Goal: Find specific page/section: Find specific page/section

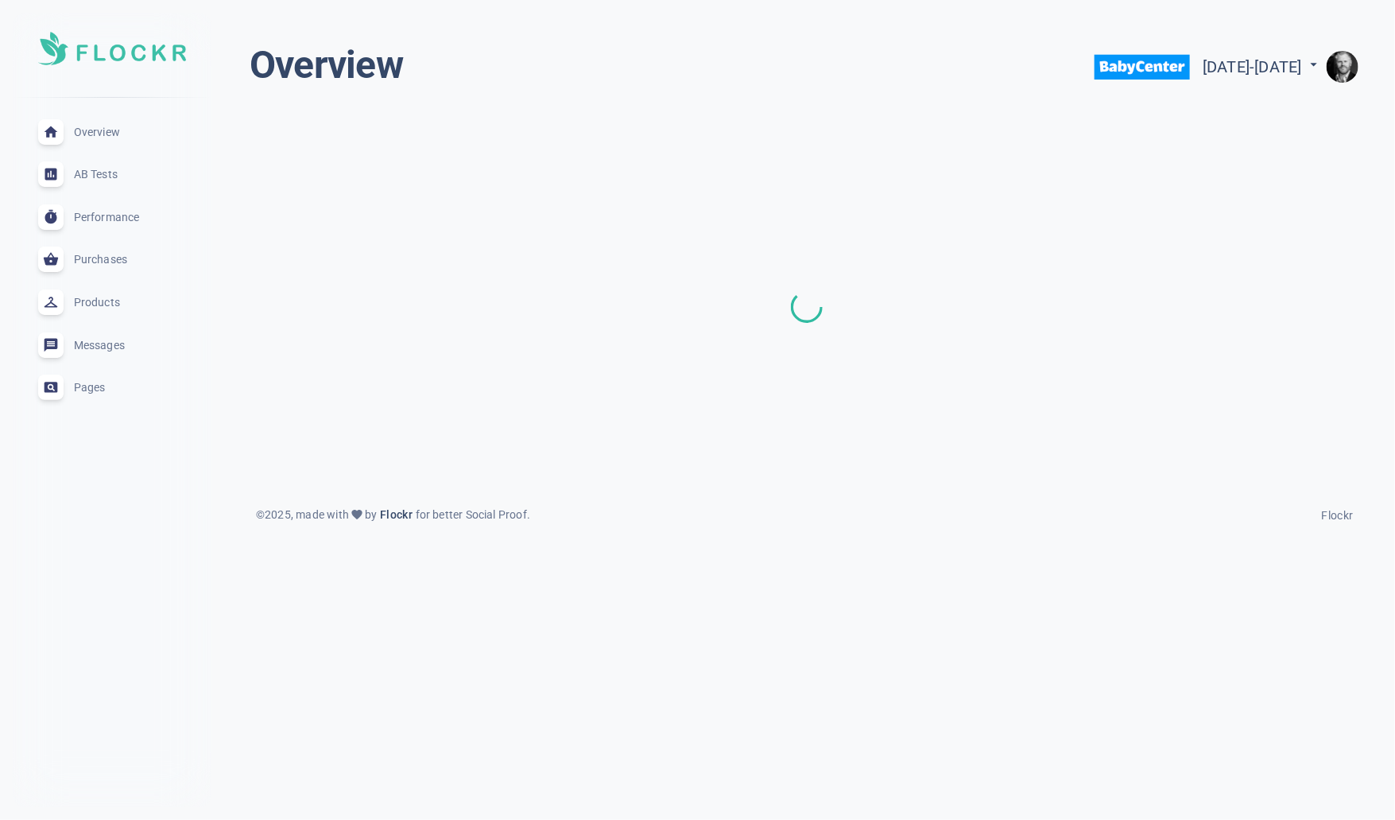
click at [1346, 67] on img "button" at bounding box center [1343, 67] width 32 height 32
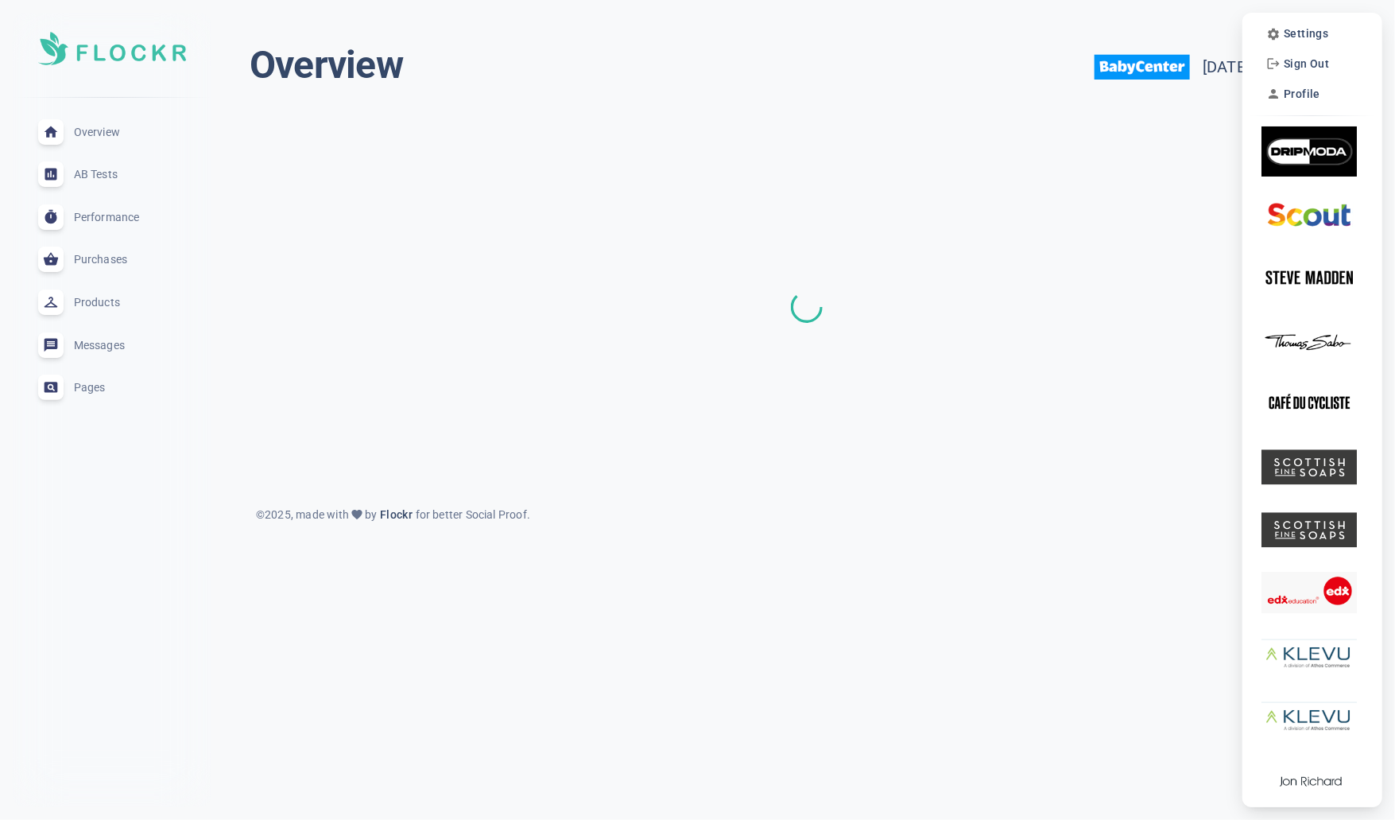
scroll to position [6, 0]
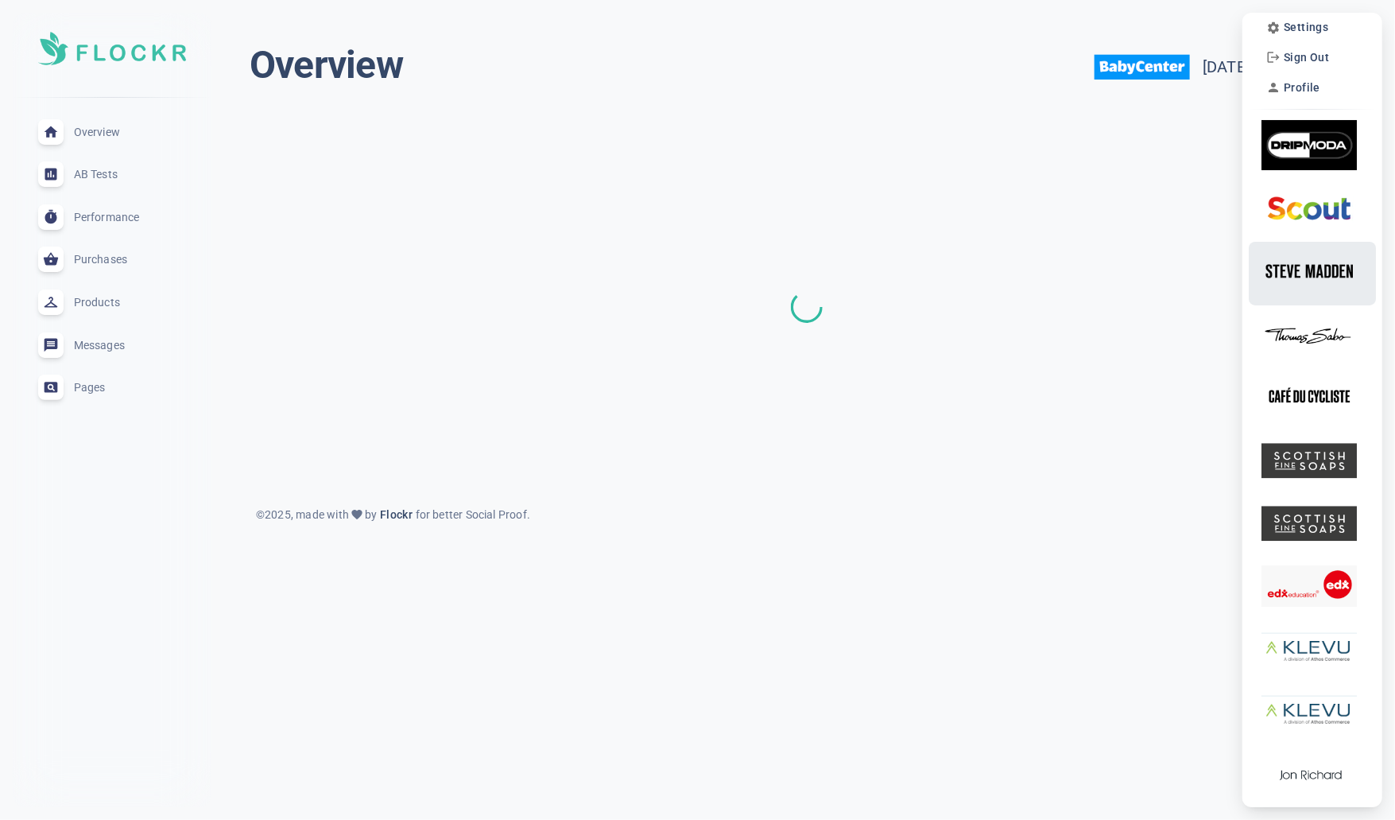
click at [1316, 260] on img at bounding box center [1309, 271] width 95 height 50
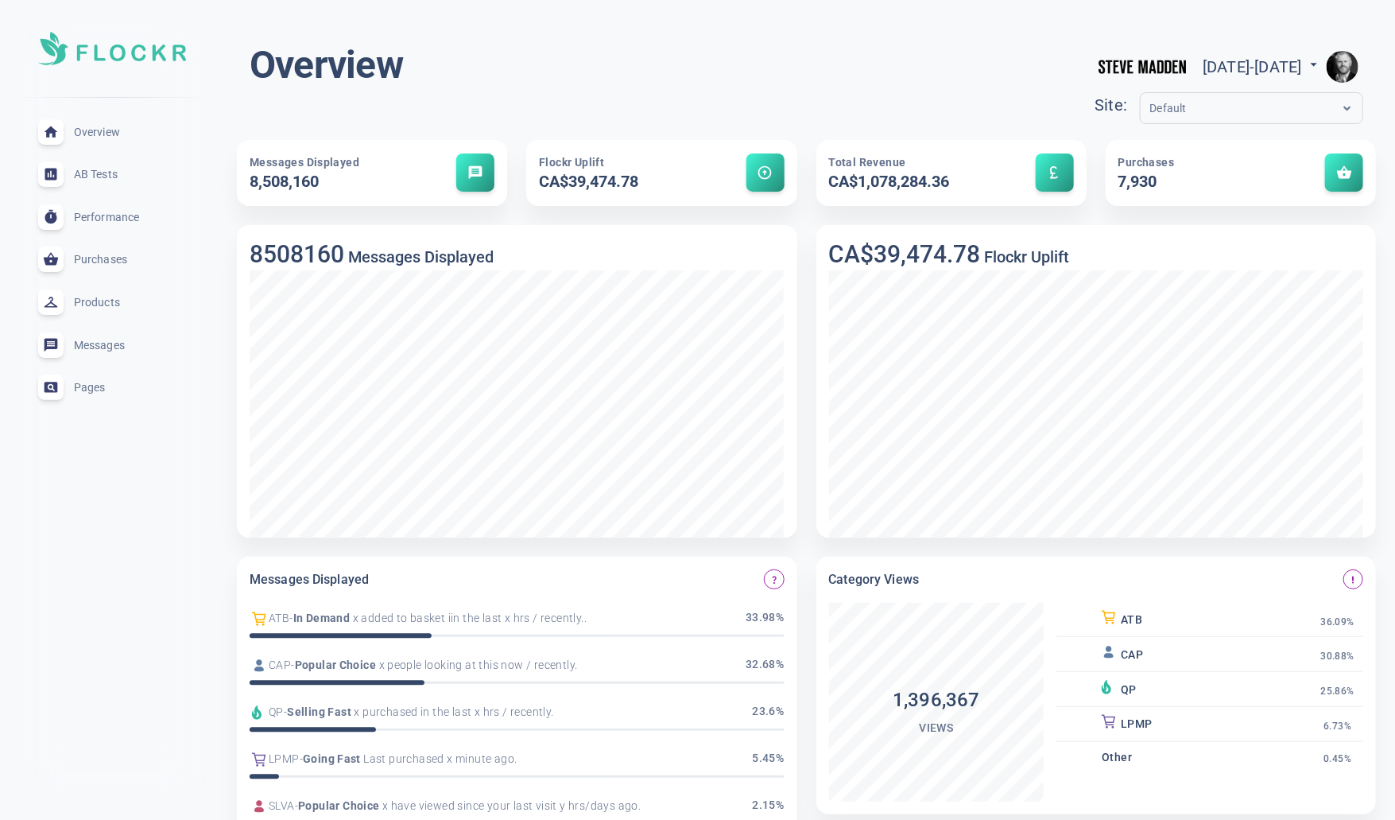
click at [1344, 70] on img "button" at bounding box center [1343, 67] width 32 height 32
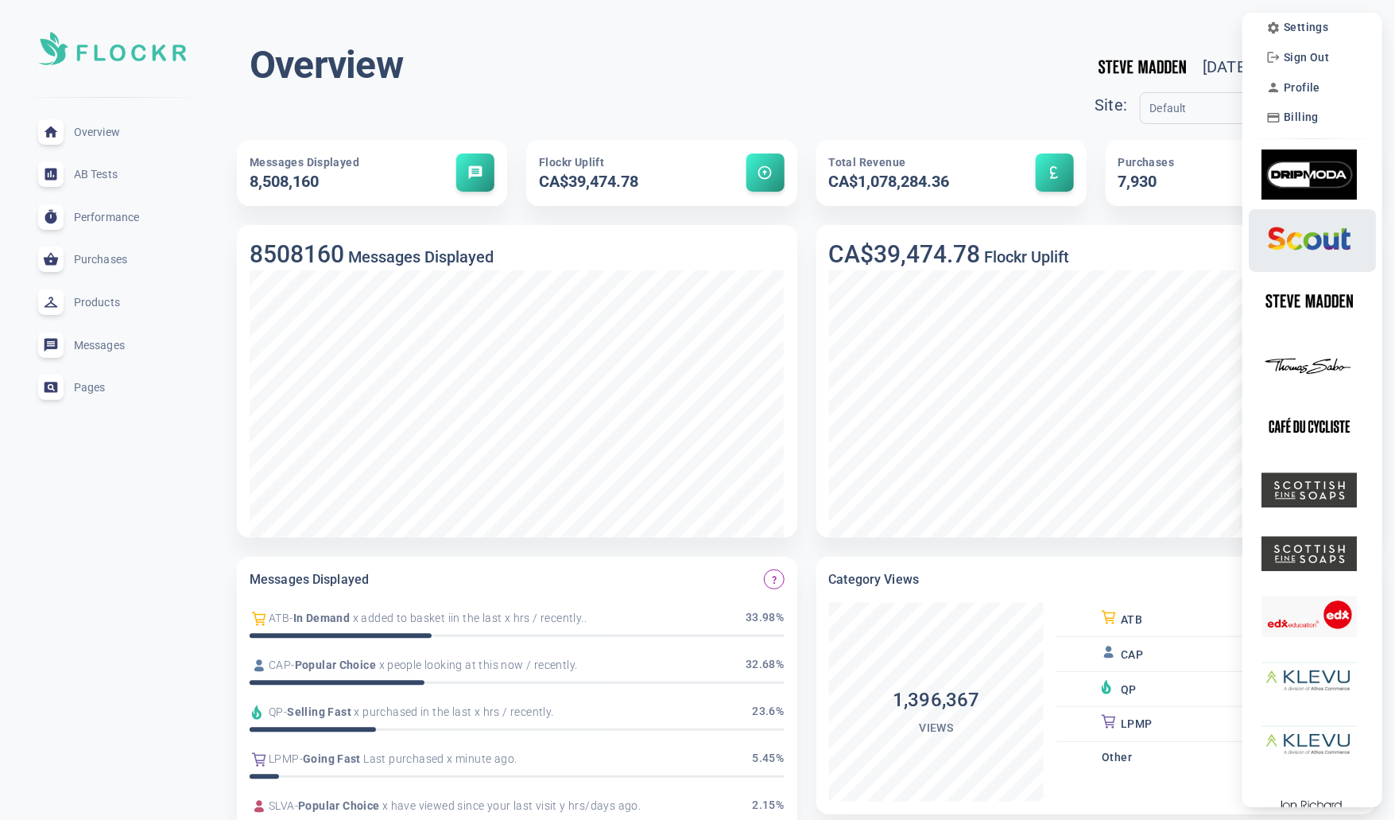
click at [1324, 240] on img at bounding box center [1309, 238] width 95 height 50
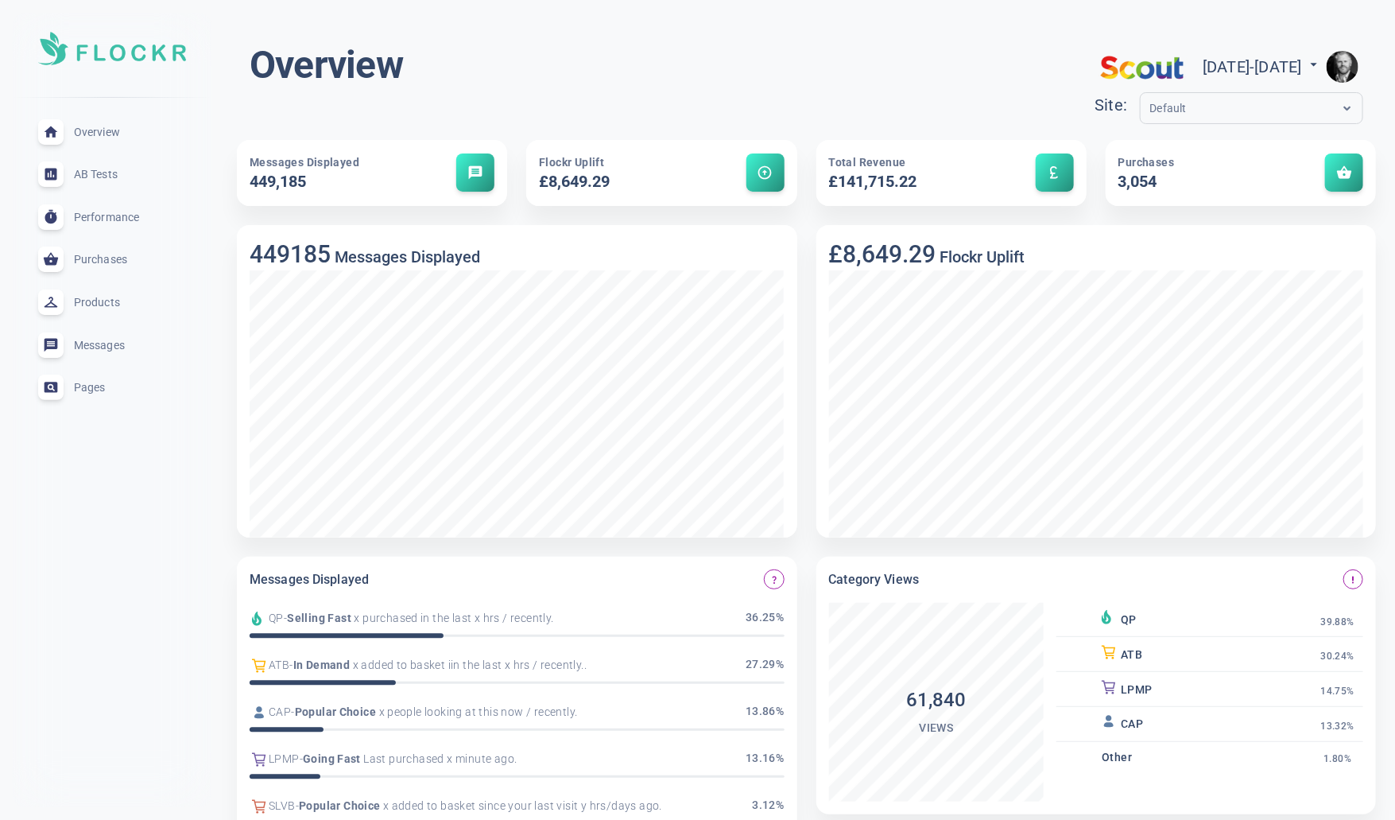
click at [1208, 66] on span "[DATE] - [DATE]" at bounding box center [1262, 66] width 119 height 19
select select "8"
select select "2025"
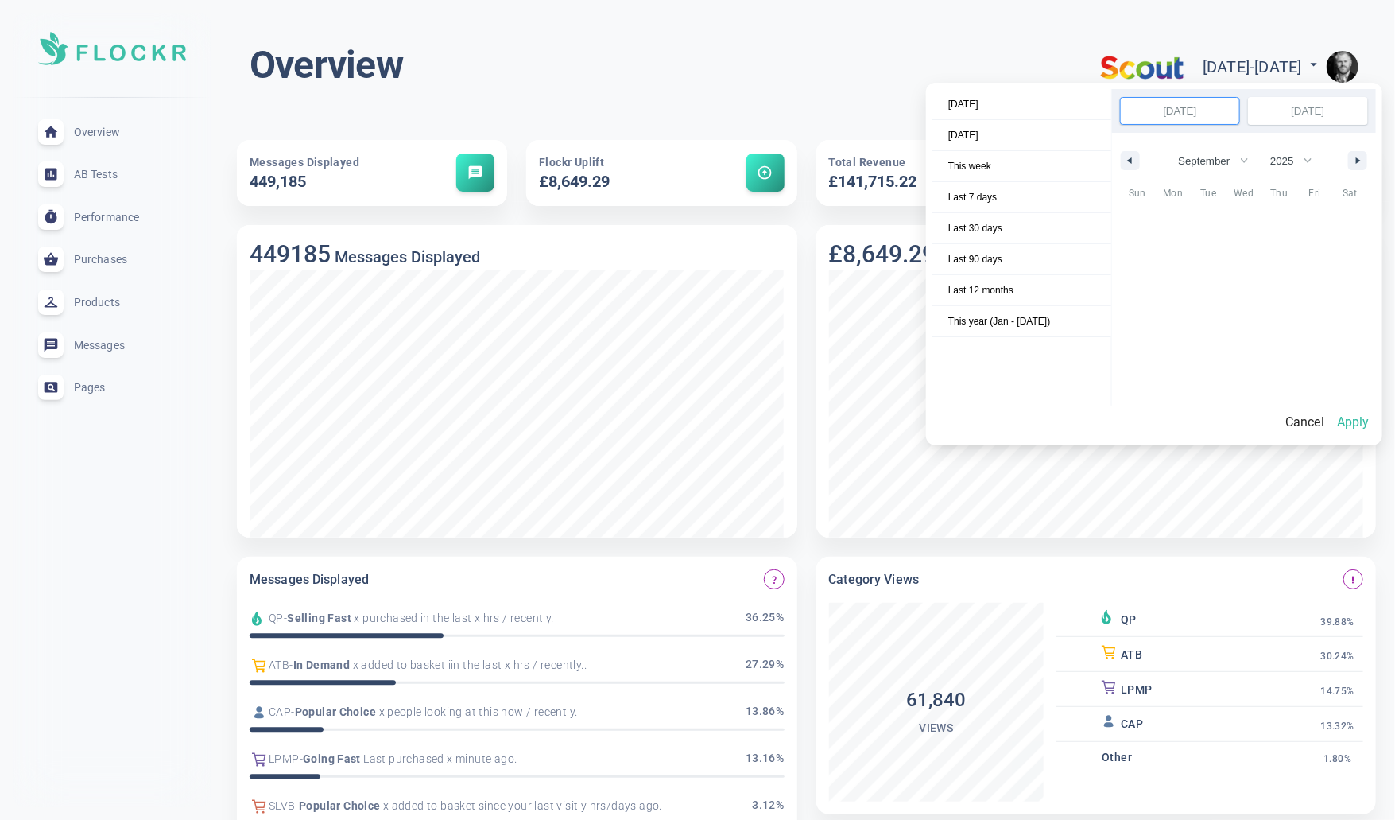
scroll to position [218016, 0]
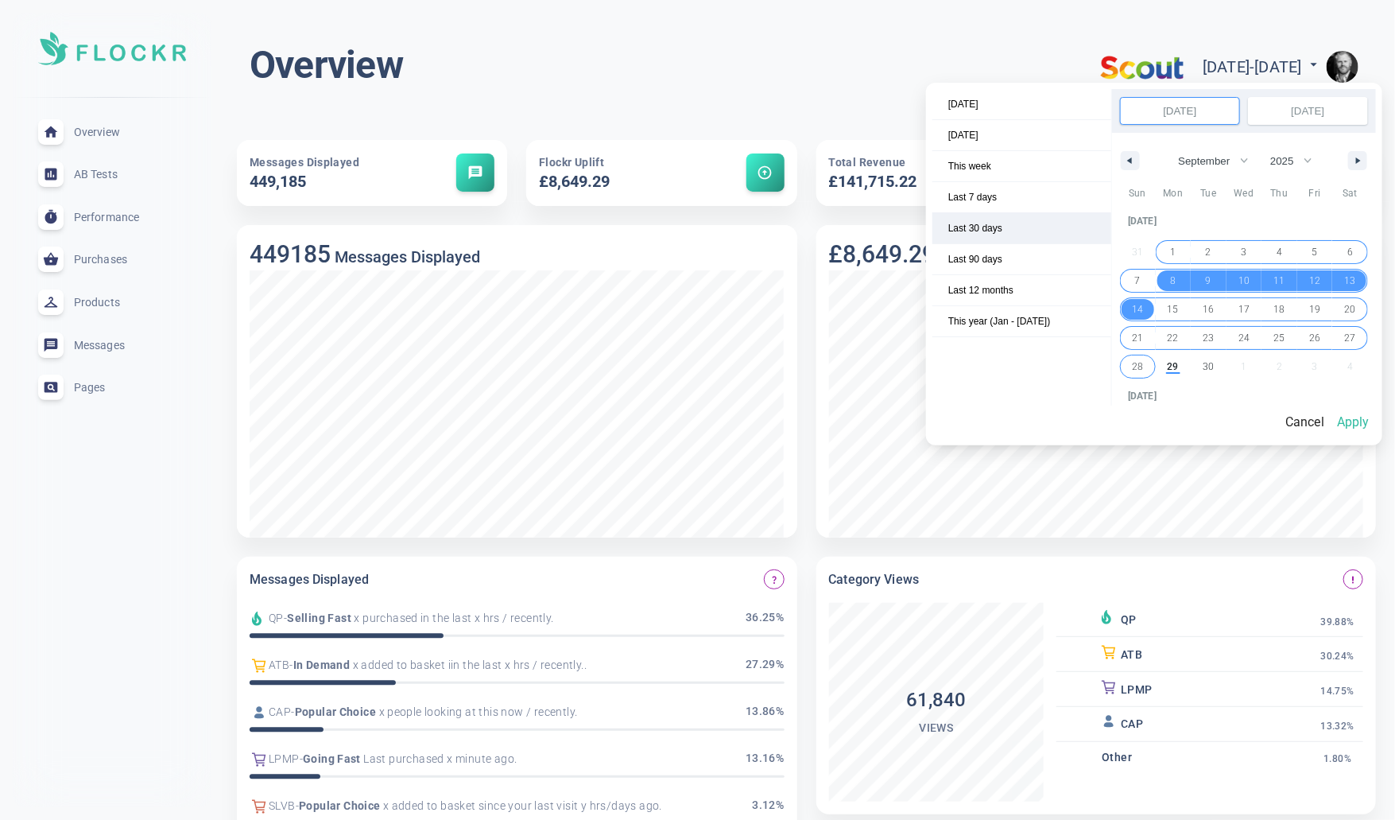
click at [996, 229] on span "Last 30 days" at bounding box center [1022, 228] width 179 height 30
select select "7"
select select "2025"
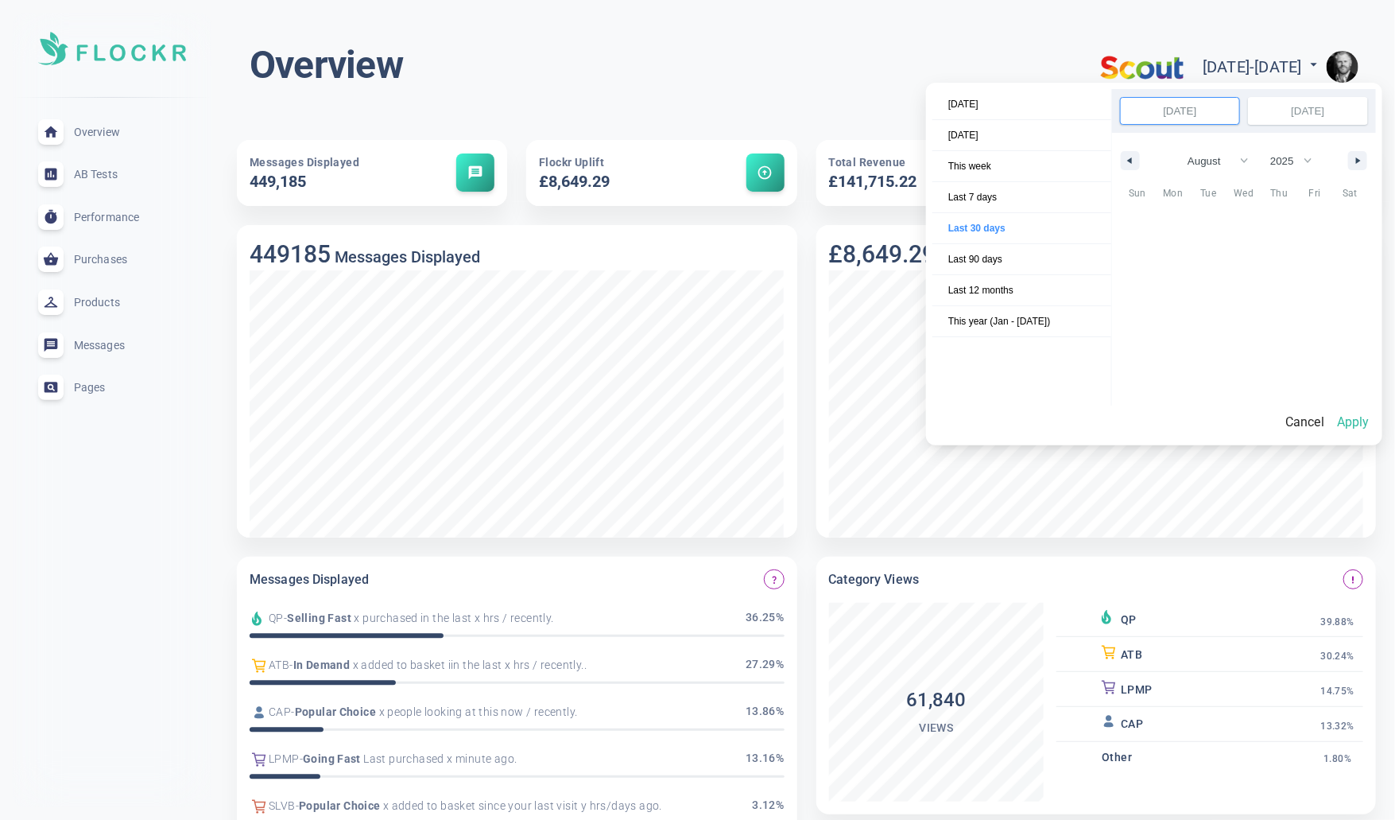
scroll to position [217809, 0]
click at [1363, 418] on button "Apply" at bounding box center [1353, 421] width 45 height 33
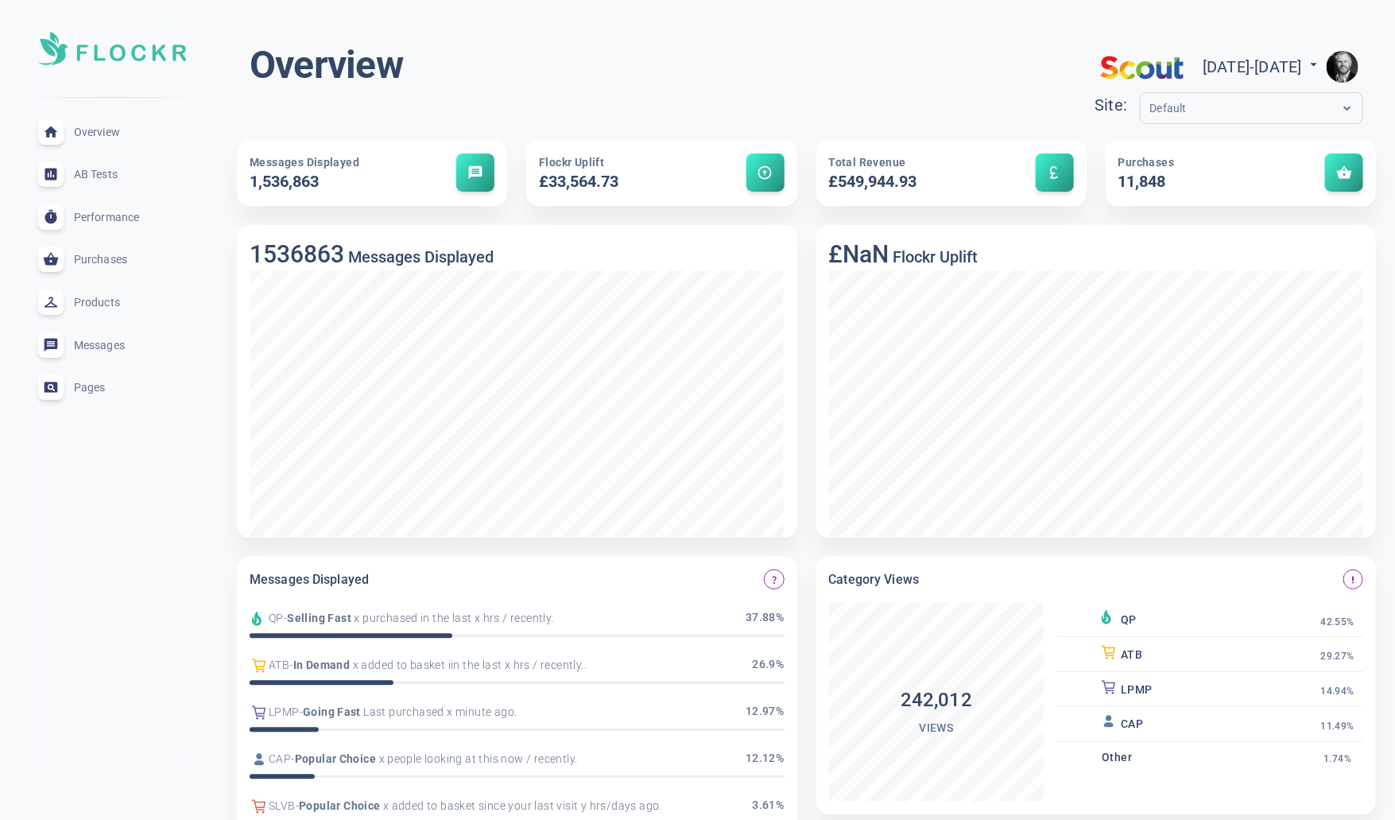
click at [130, 217] on span "Performance" at bounding box center [131, 217] width 114 height 0
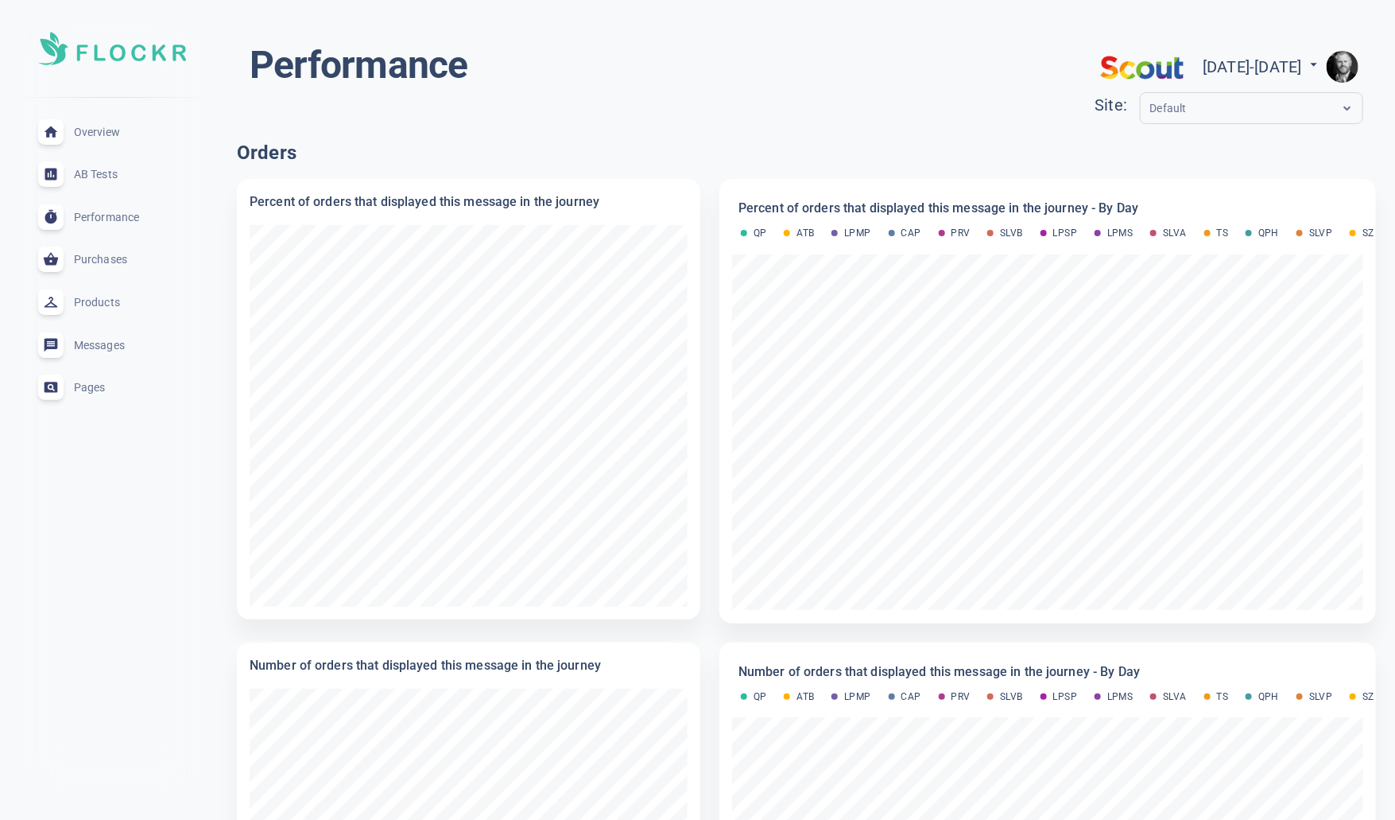
click at [114, 302] on span "Products" at bounding box center [131, 302] width 114 height 0
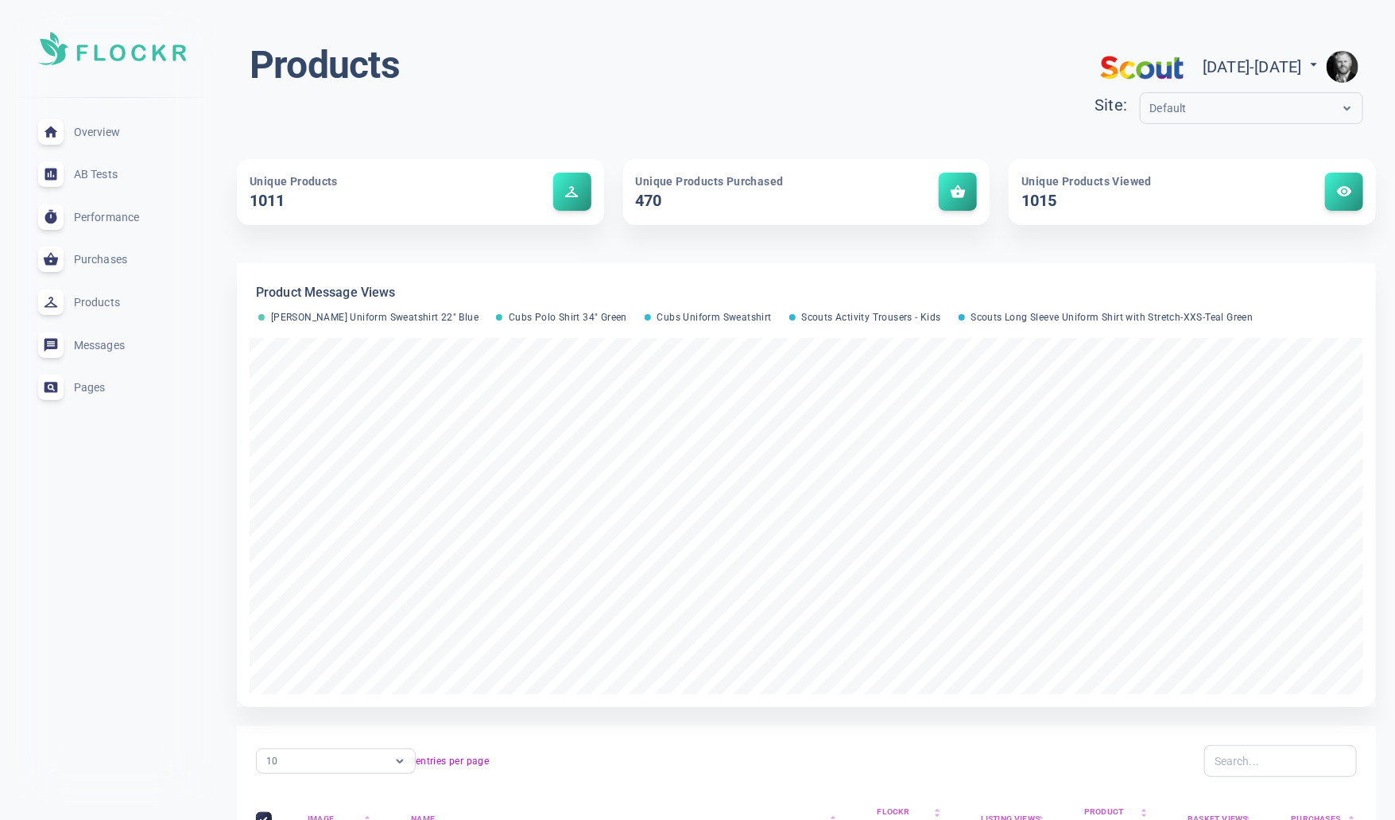
click at [115, 174] on span "AB Tests" at bounding box center [131, 174] width 114 height 0
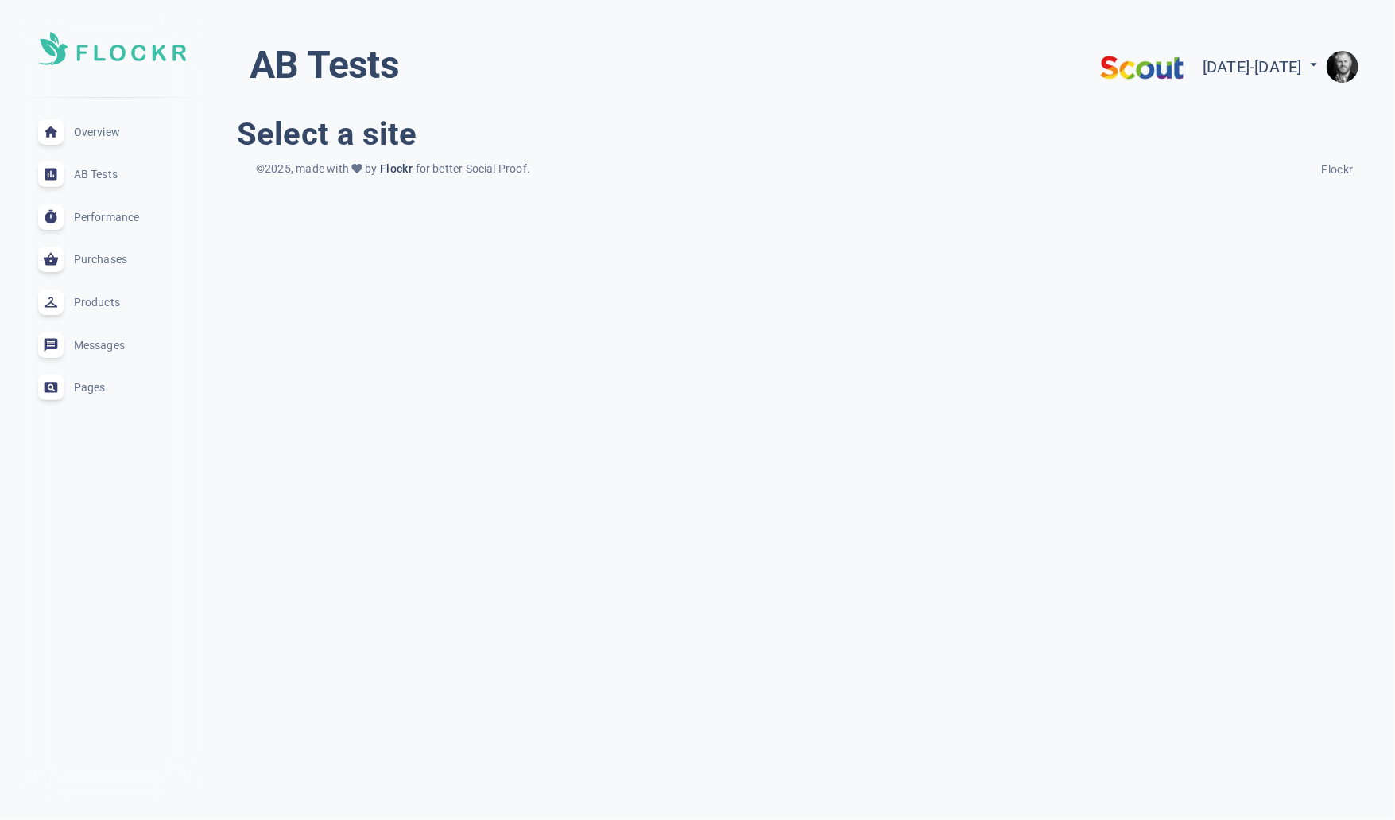
click at [1348, 67] on img "button" at bounding box center [1343, 67] width 32 height 32
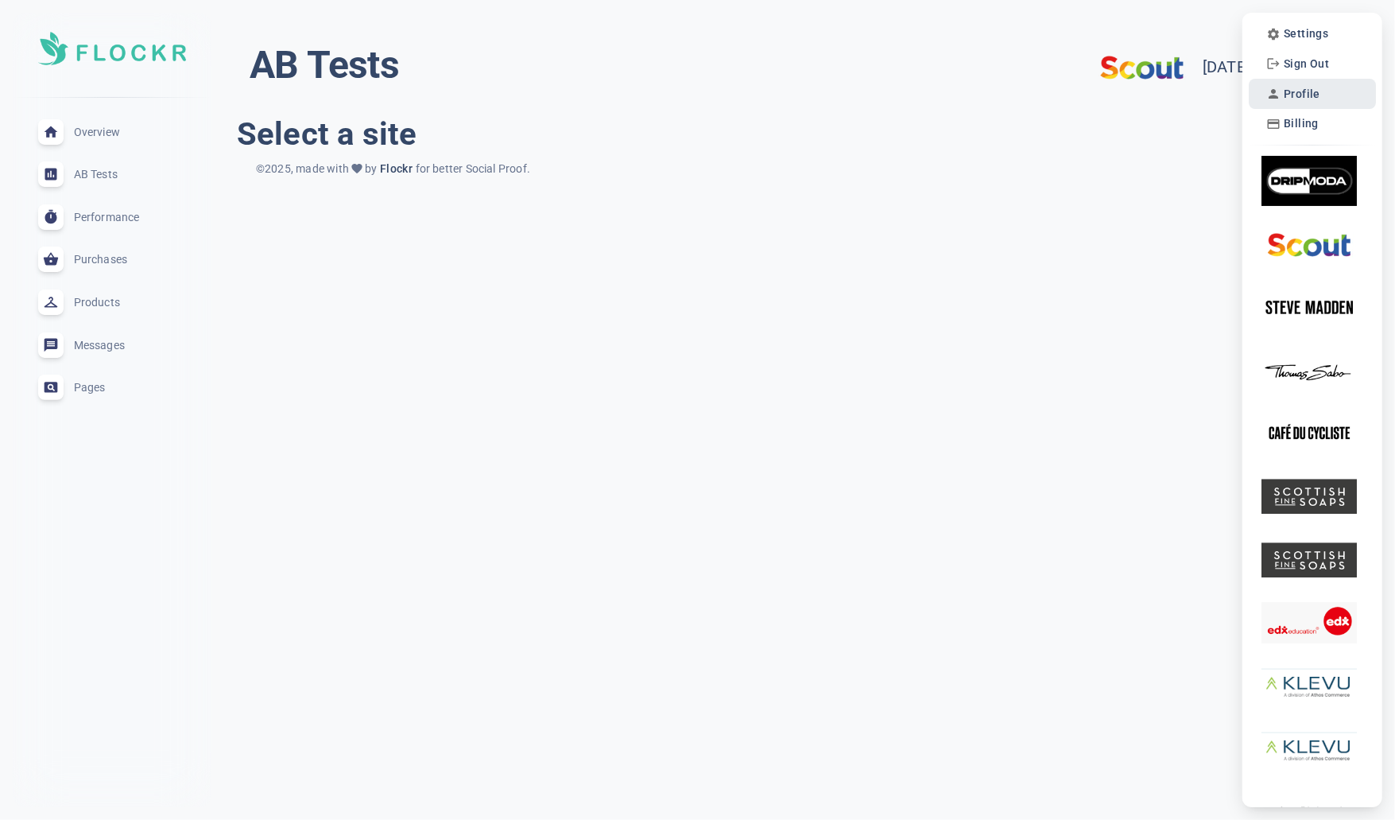
scroll to position [6, 0]
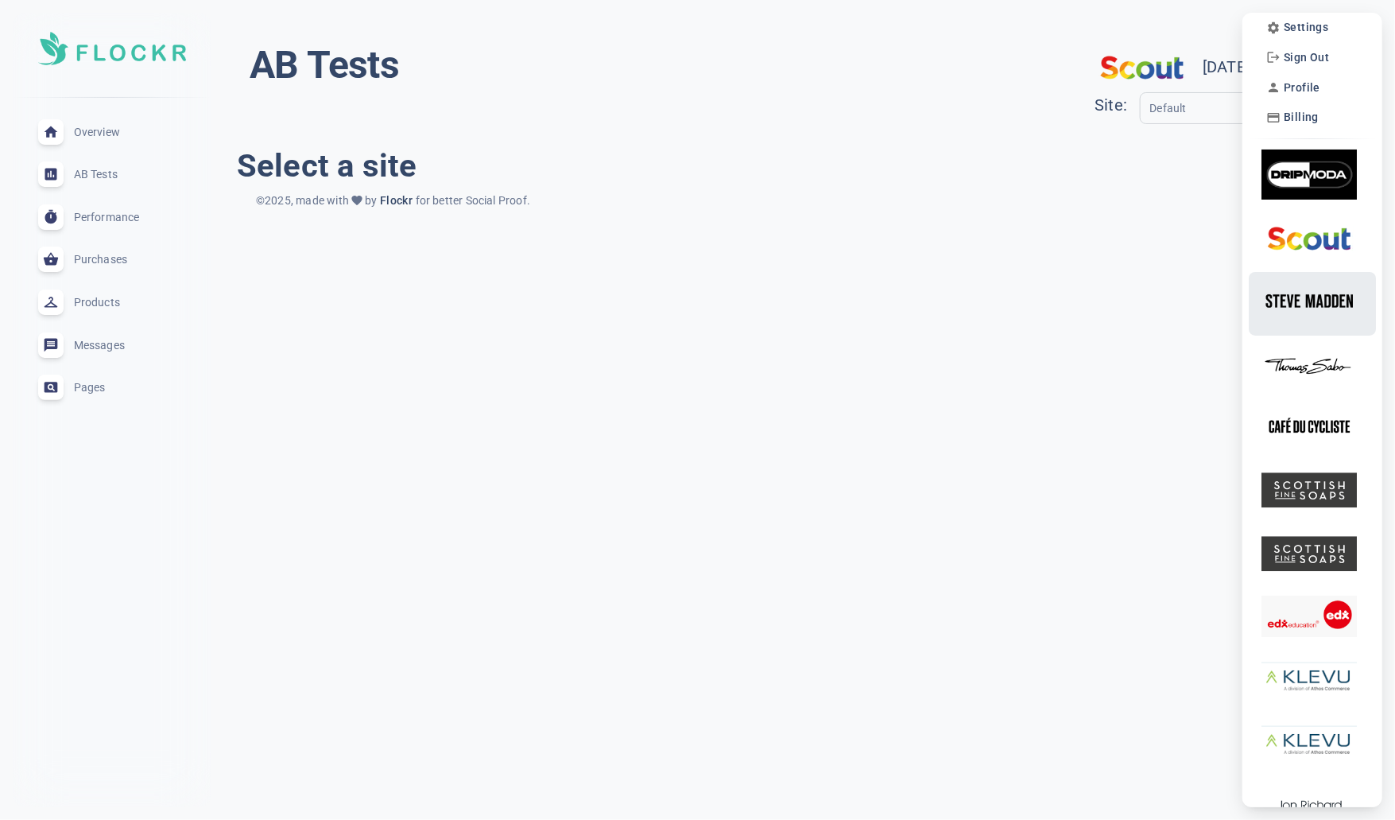
click at [1320, 301] on img at bounding box center [1309, 301] width 95 height 50
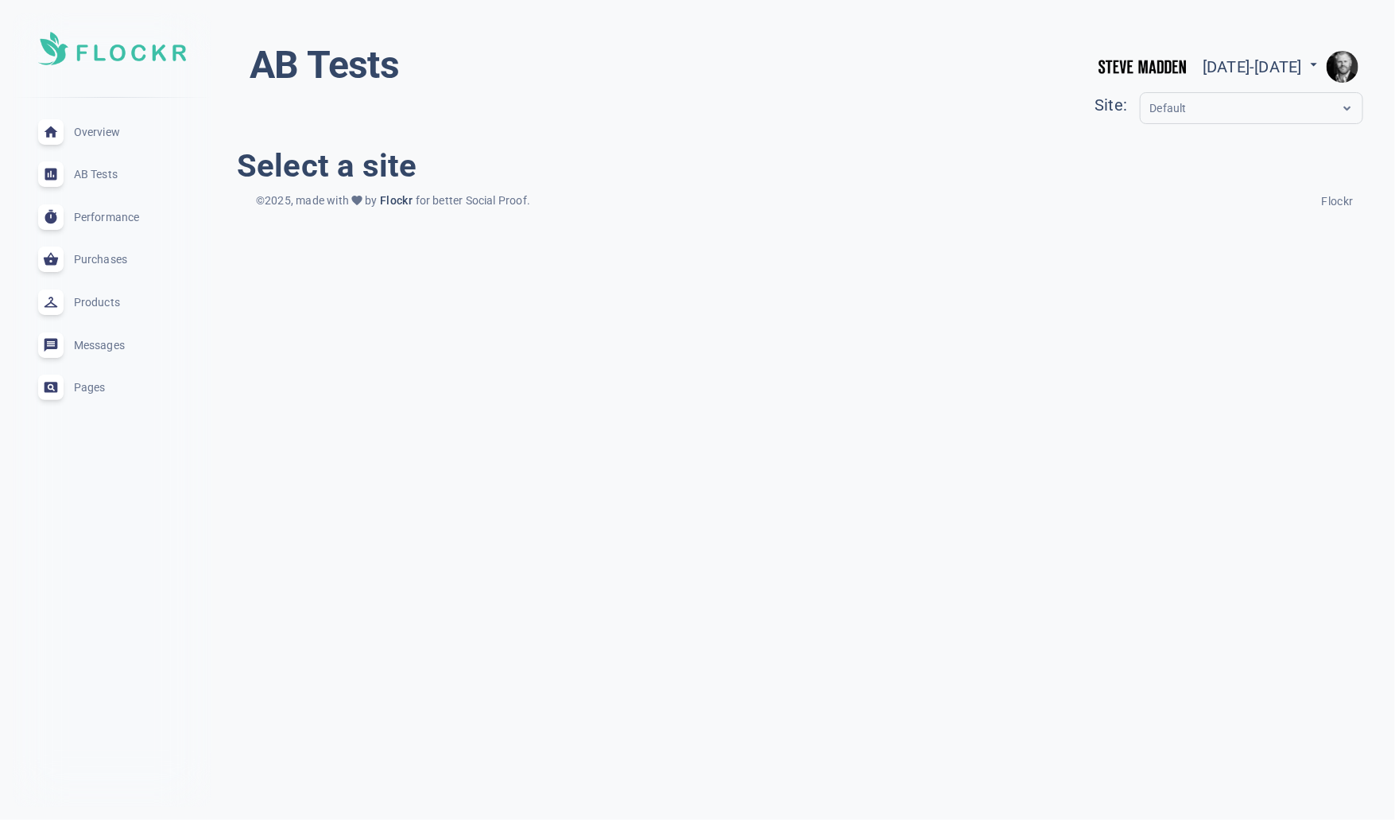
click at [102, 132] on span "Overview" at bounding box center [131, 132] width 114 height 0
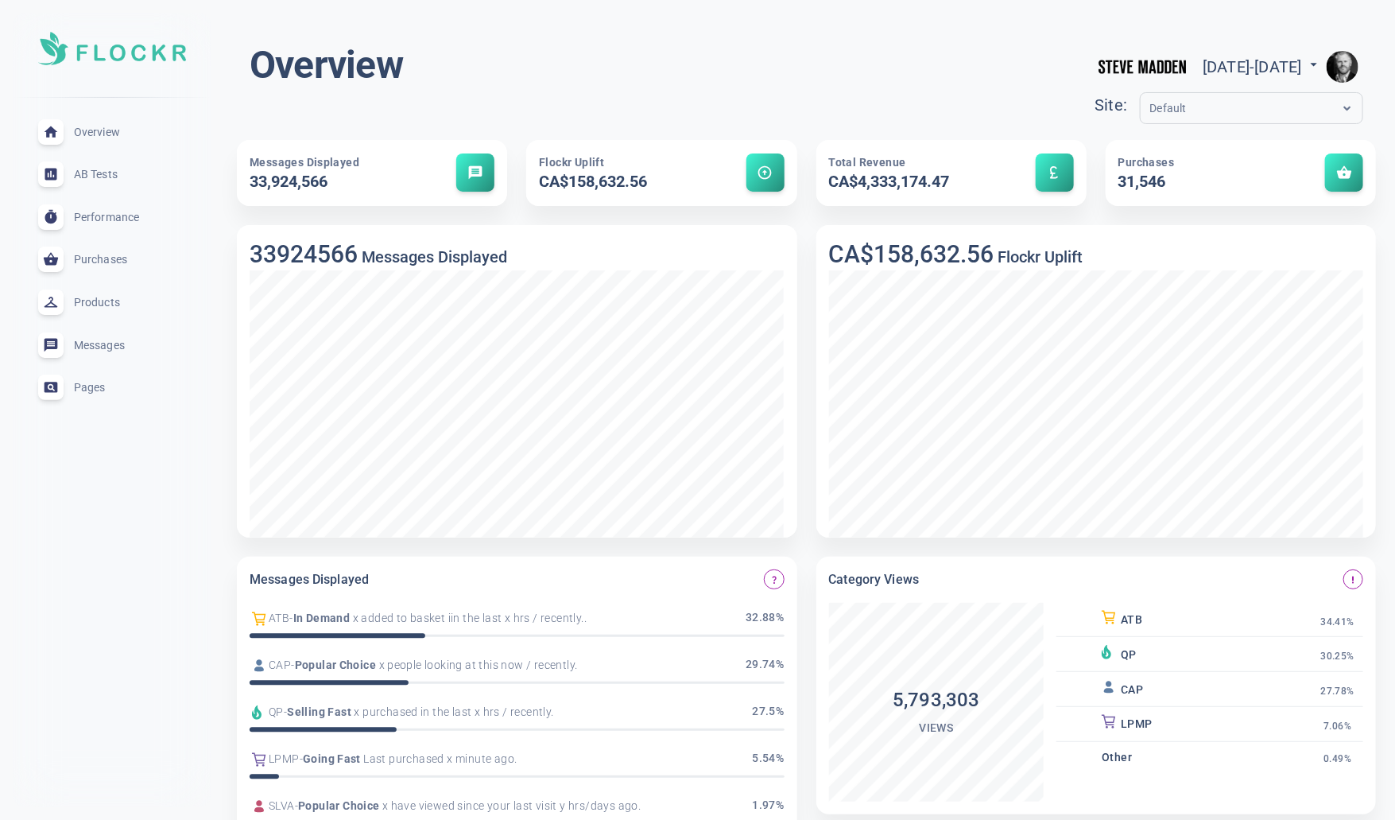
click at [110, 174] on span "AB Tests" at bounding box center [131, 174] width 114 height 0
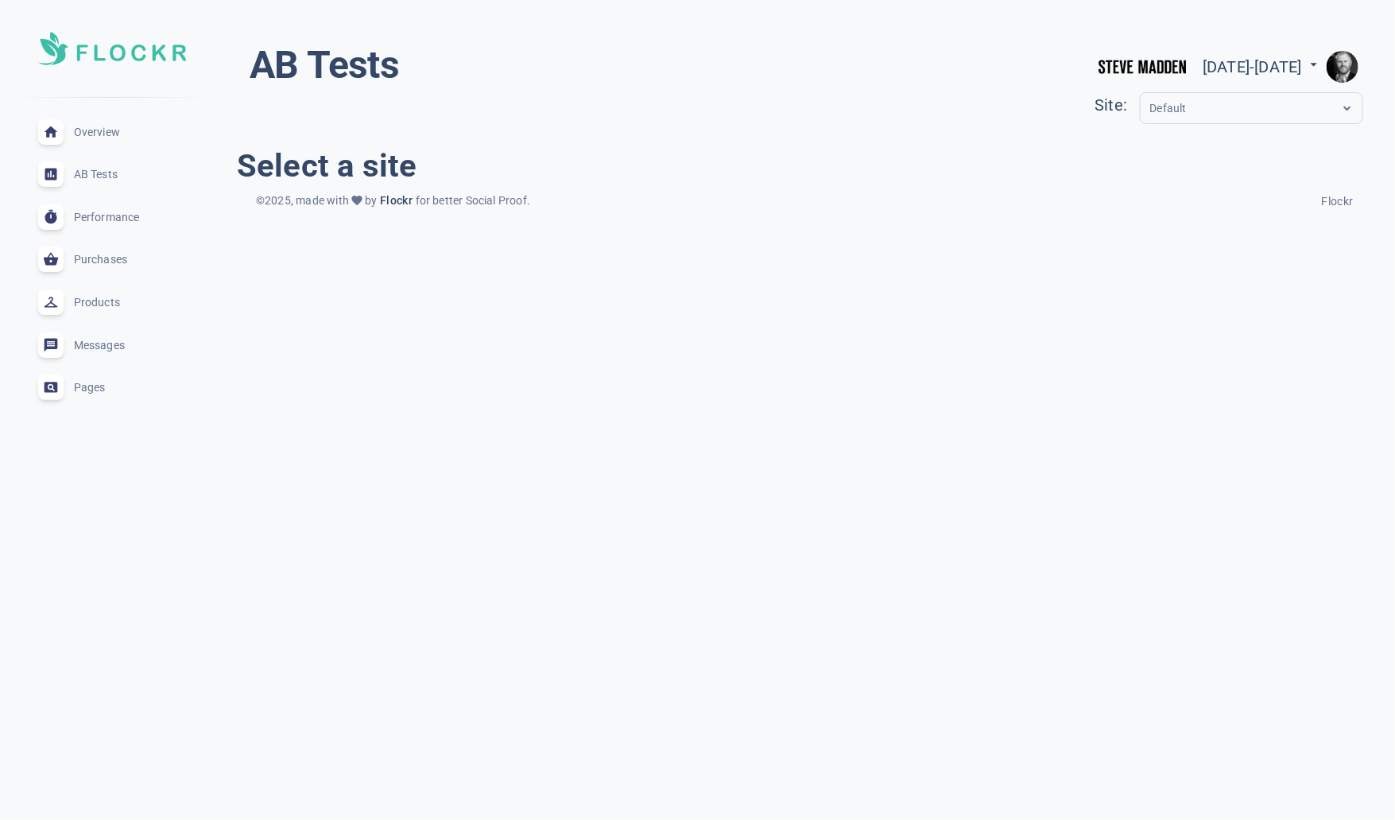
click at [1169, 116] on div "Default" at bounding box center [1237, 108] width 192 height 18
click at [873, 91] on div "AB Tests [DATE] - [DATE] menu Site: Default" at bounding box center [807, 85] width 1114 height 89
click at [1150, 102] on input "text" at bounding box center [1213, 108] width 127 height 18
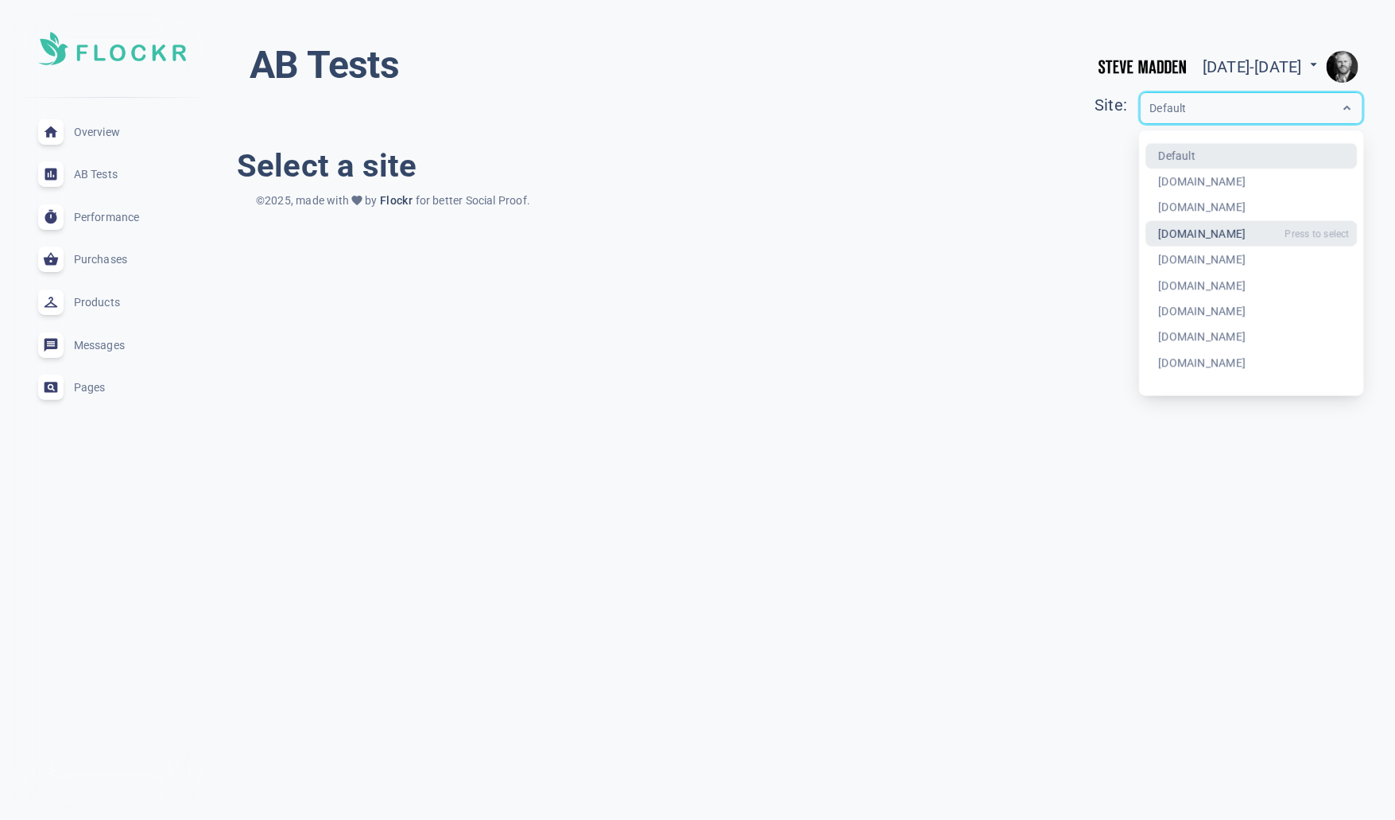
click at [1162, 227] on div "[DOMAIN_NAME]" at bounding box center [1252, 234] width 212 height 26
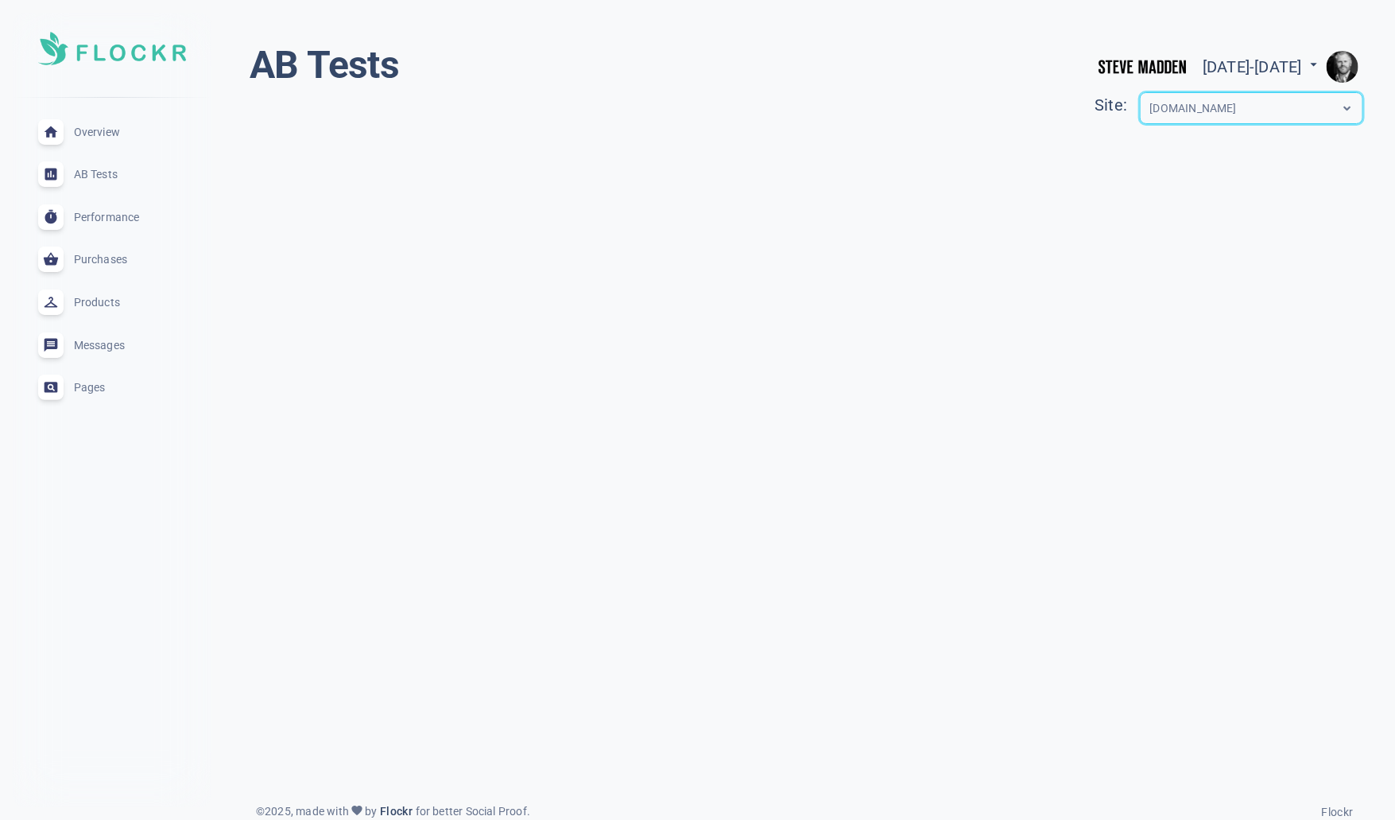
click at [752, 77] on div "AB Tests [DATE] - [DATE] menu Site: option [DOMAIN_NAME], selected. Select is f…" at bounding box center [807, 85] width 1114 height 89
